Goal: Find specific page/section: Find specific page/section

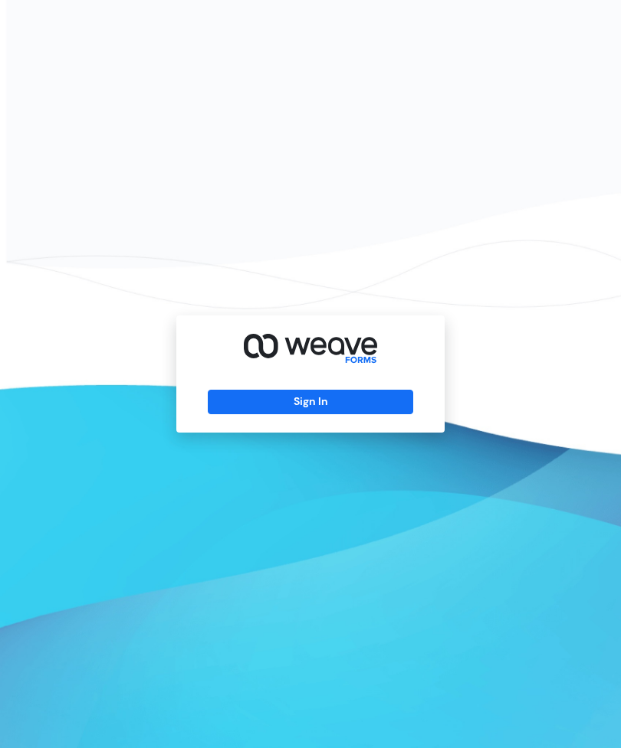
click at [366, 414] on button "Sign In" at bounding box center [310, 402] width 205 height 25
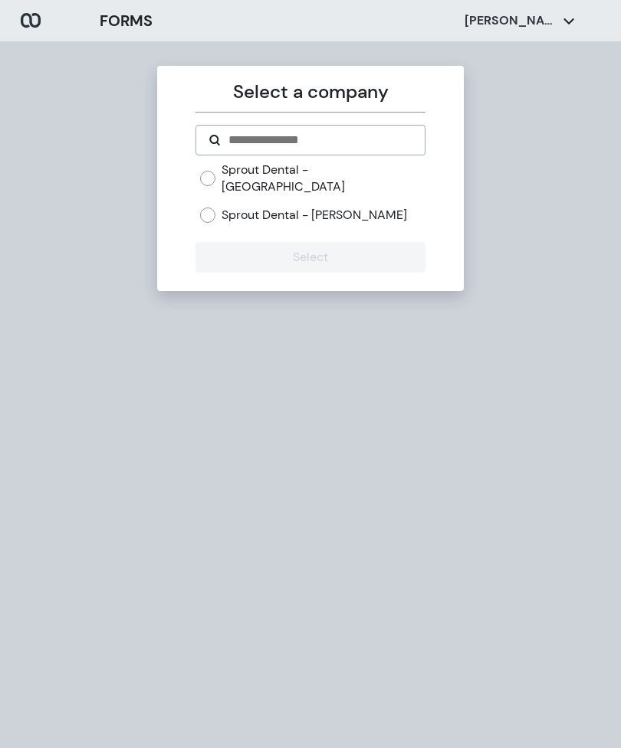
click at [317, 207] on label "Sprout Dental - [PERSON_NAME]" at bounding box center [313, 215] width 185 height 17
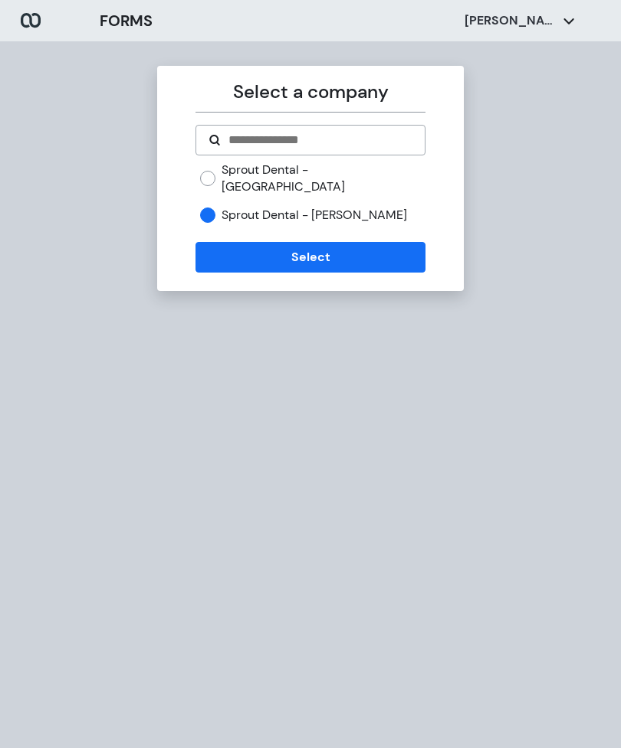
click at [292, 242] on button "Select" at bounding box center [309, 257] width 229 height 31
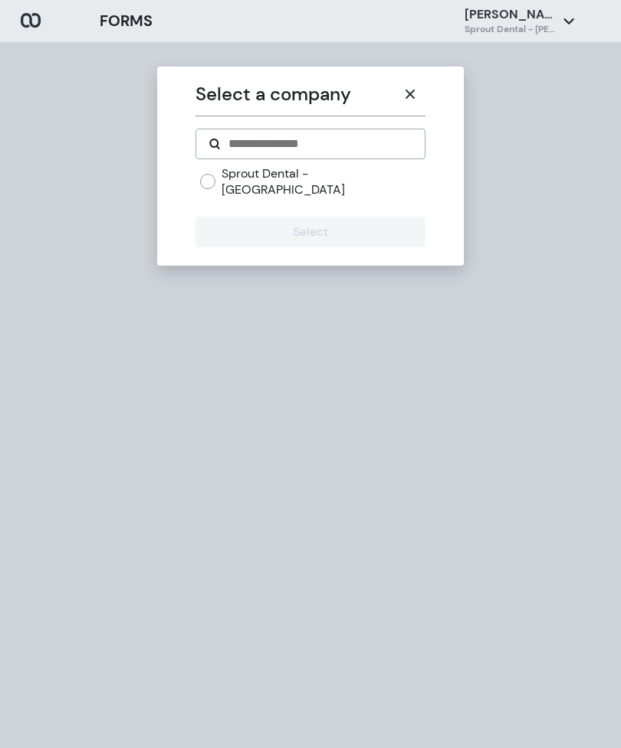
click at [410, 98] on icon "button" at bounding box center [410, 94] width 12 height 12
